Goal: Check status: Check status

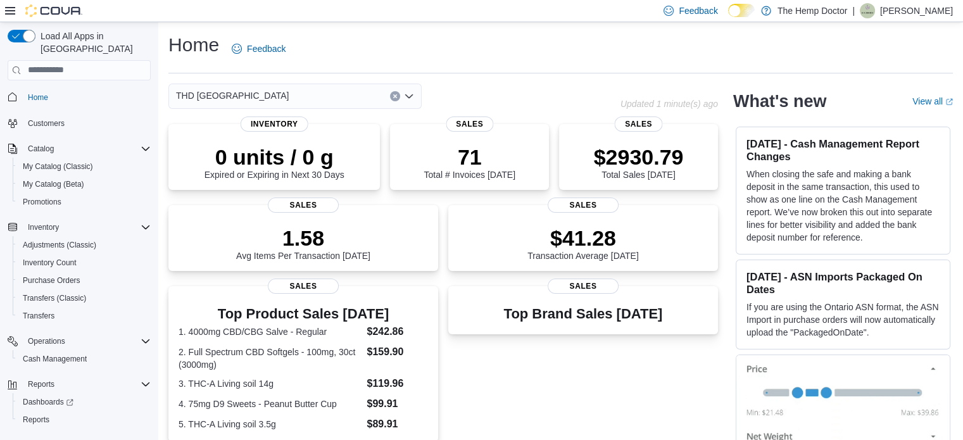
click at [410, 94] on icon "Open list of options" at bounding box center [409, 96] width 10 height 10
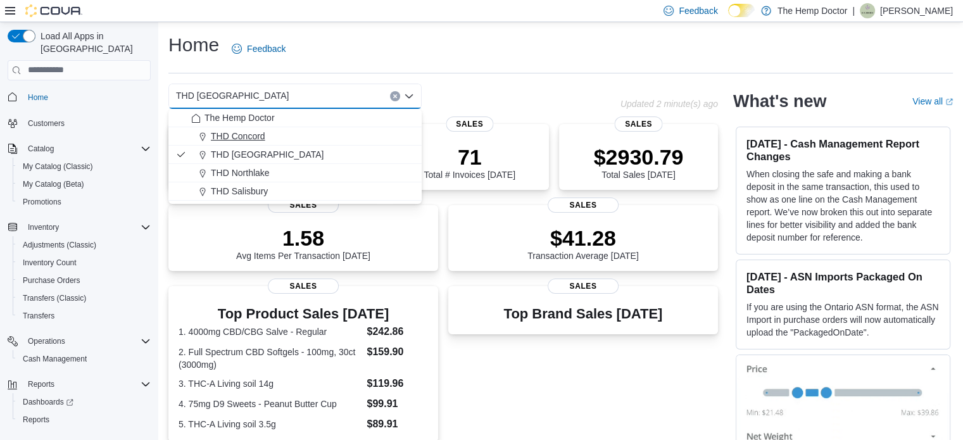
click at [269, 136] on div "THD Concord" at bounding box center [302, 136] width 223 height 13
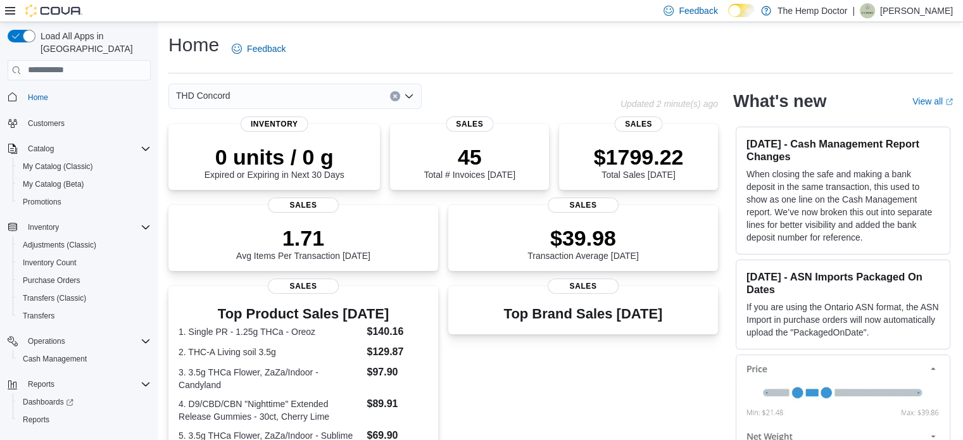
click at [328, 37] on div "Home Feedback" at bounding box center [560, 48] width 785 height 33
drag, startPoint x: 328, startPoint y: 37, endPoint x: 410, endPoint y: 93, distance: 99.3
click at [410, 93] on div "Home Feedback THD Concord Updated 1 minute(s) ago 0 units / 0 g Expired or Expi…" at bounding box center [560, 378] width 805 height 713
click at [411, 103] on div "THD Concord" at bounding box center [294, 96] width 253 height 25
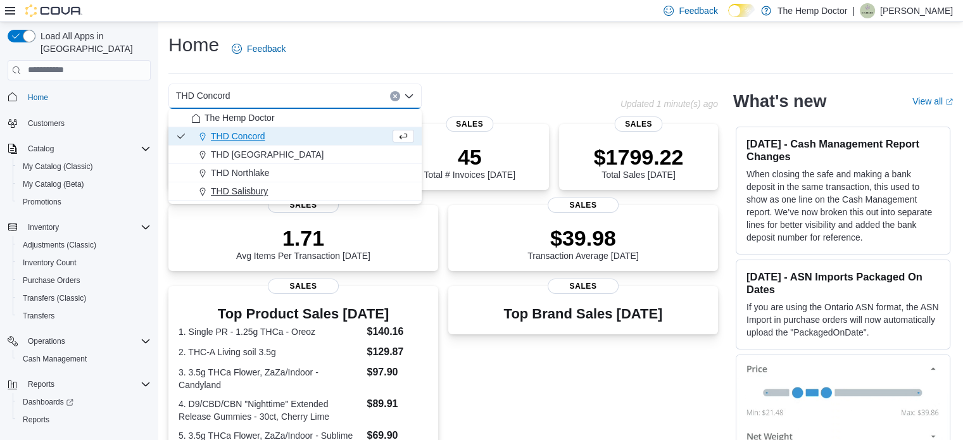
click at [378, 196] on div "THD Salisbury" at bounding box center [302, 191] width 223 height 13
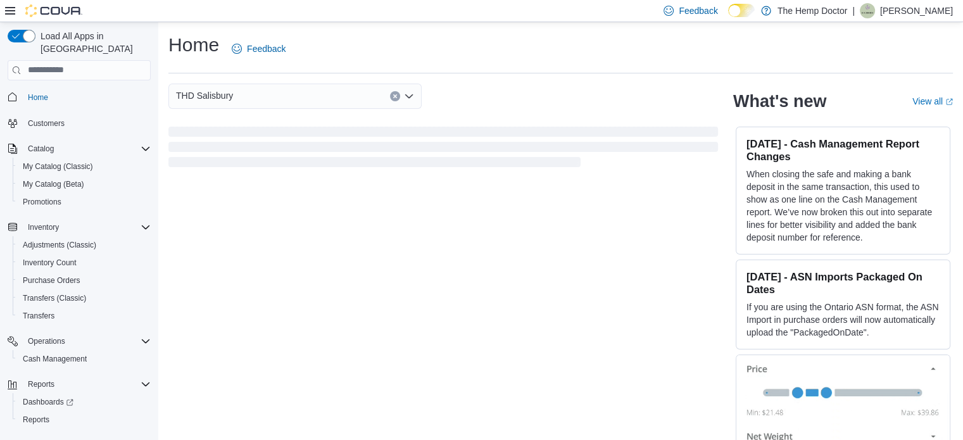
scroll to position [5, 0]
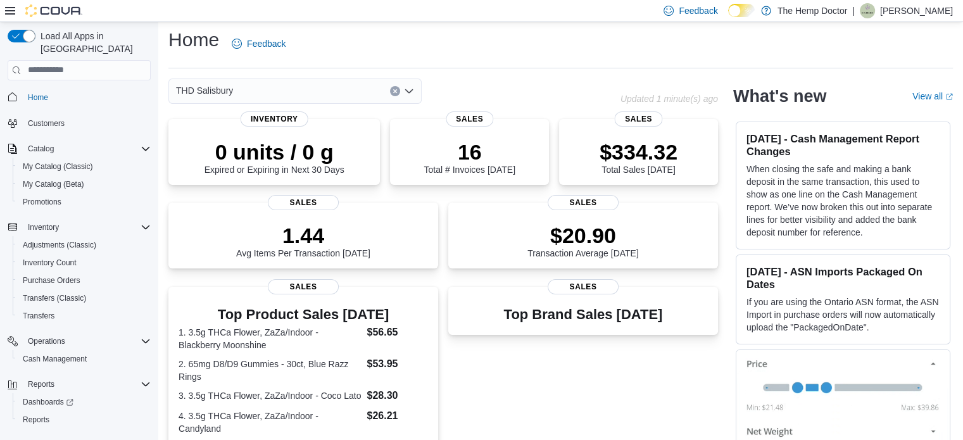
click at [413, 91] on icon "Open list of options" at bounding box center [409, 91] width 10 height 10
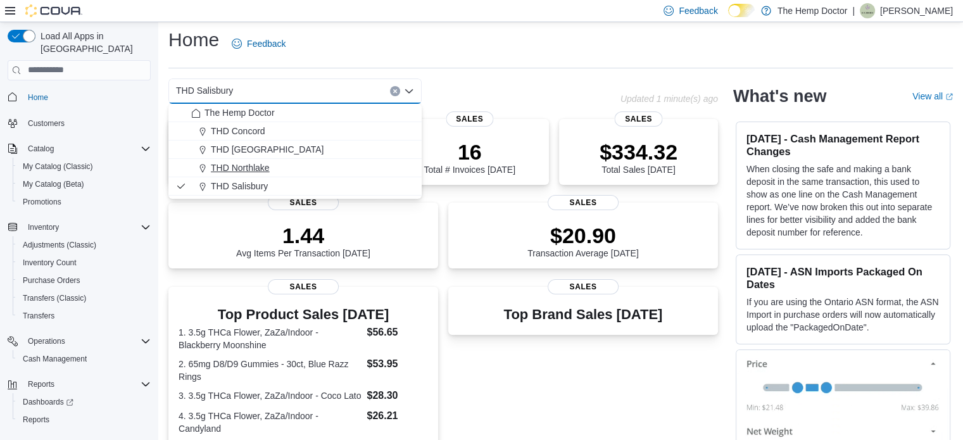
click at [312, 168] on div "THD Northlake" at bounding box center [302, 168] width 223 height 13
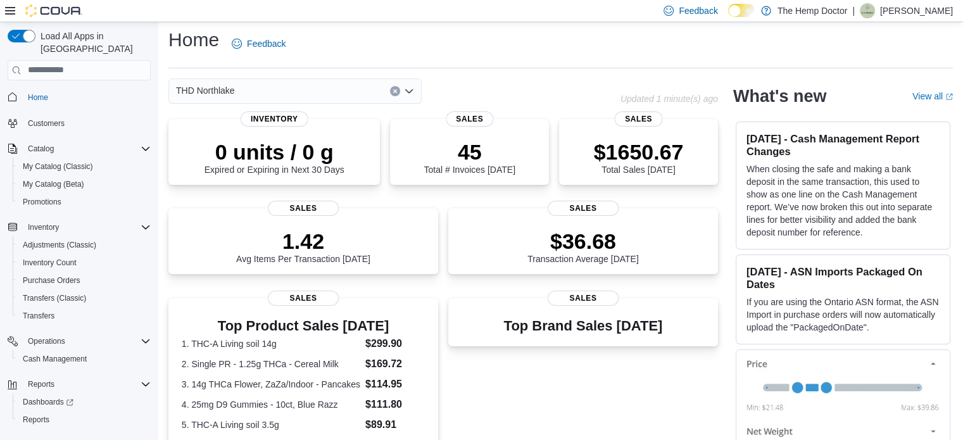
click at [386, 88] on div "THD Northlake Combo box. Selected. THD Northlake. Press Backspace to delete THD…" at bounding box center [294, 91] width 253 height 25
drag, startPoint x: 386, startPoint y: 88, endPoint x: 391, endPoint y: 94, distance: 8.1
click at [386, 88] on div "THD Northlake Combo box. Selected. THD Northlake. Press Backspace to delete THD…" at bounding box center [294, 91] width 253 height 25
click at [391, 96] on div "THD Northlake Combo box. Selected. THD Northlake. Press Backspace to delete THD…" at bounding box center [294, 91] width 253 height 25
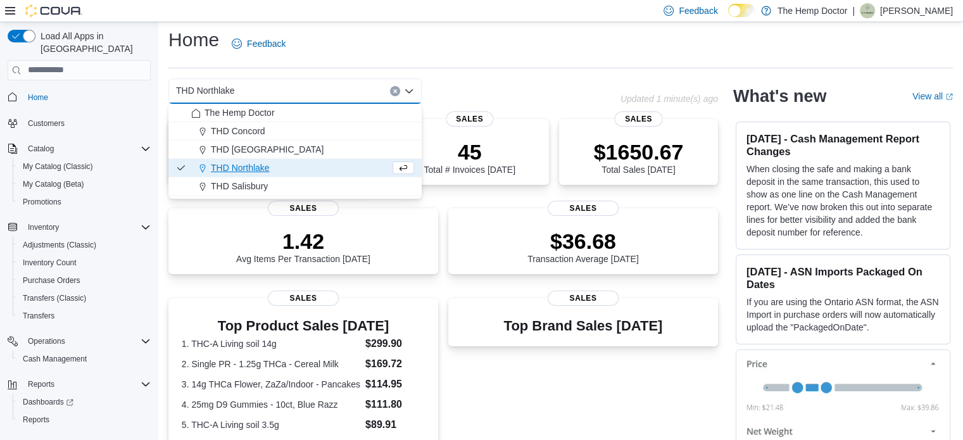
click at [410, 87] on icon "Close list of options" at bounding box center [409, 91] width 10 height 10
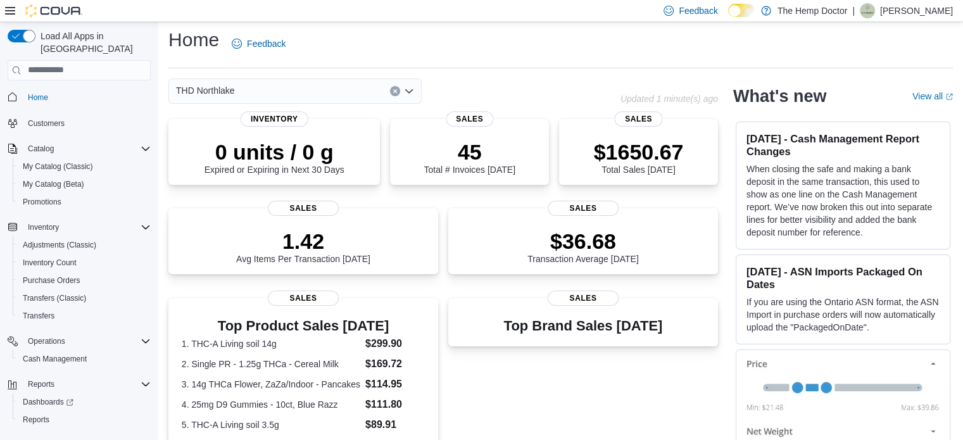
click at [423, 97] on div "THD Northlake" at bounding box center [394, 91] width 452 height 25
click at [407, 92] on icon "Open list of options" at bounding box center [409, 91] width 10 height 10
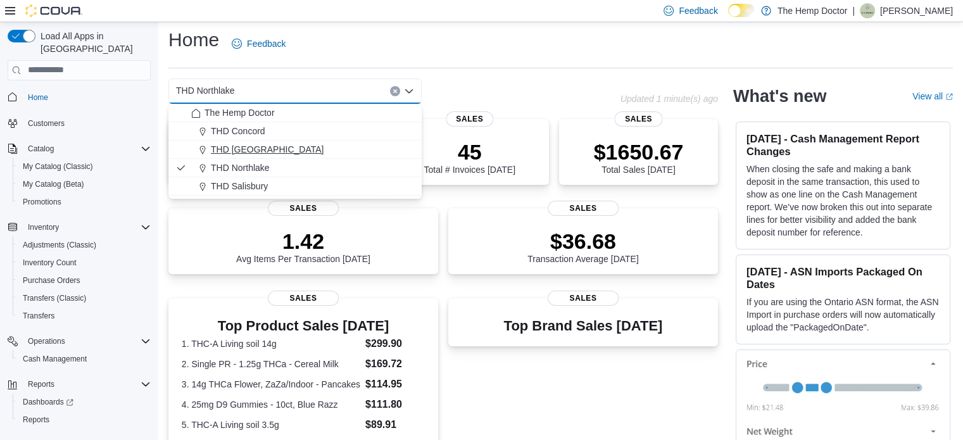
click at [367, 143] on div "THD [GEOGRAPHIC_DATA]" at bounding box center [302, 149] width 223 height 13
